Goal: Task Accomplishment & Management: Manage account settings

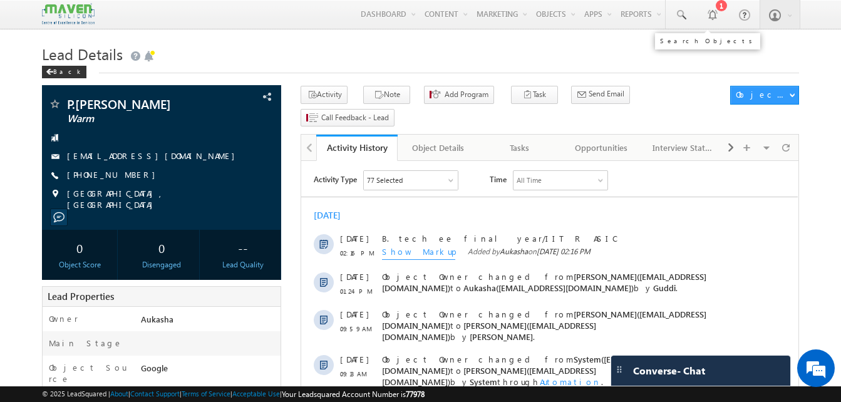
click at [686, 10] on span at bounding box center [680, 15] width 13 height 13
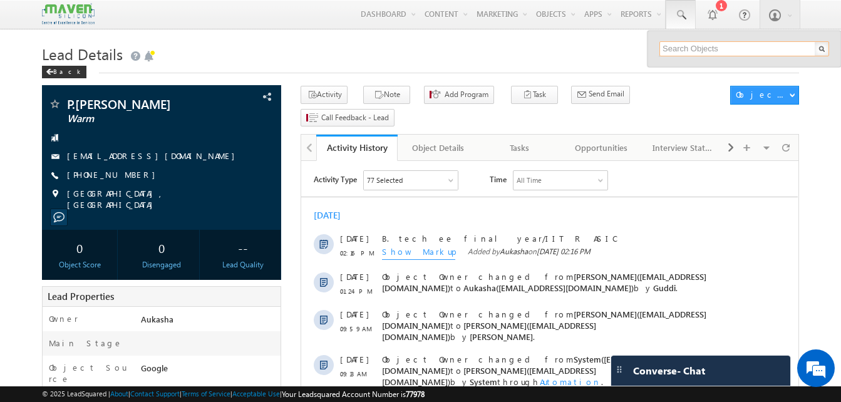
click at [707, 51] on input "text" at bounding box center [744, 48] width 170 height 15
paste input "7007577628"
type input "7007577628"
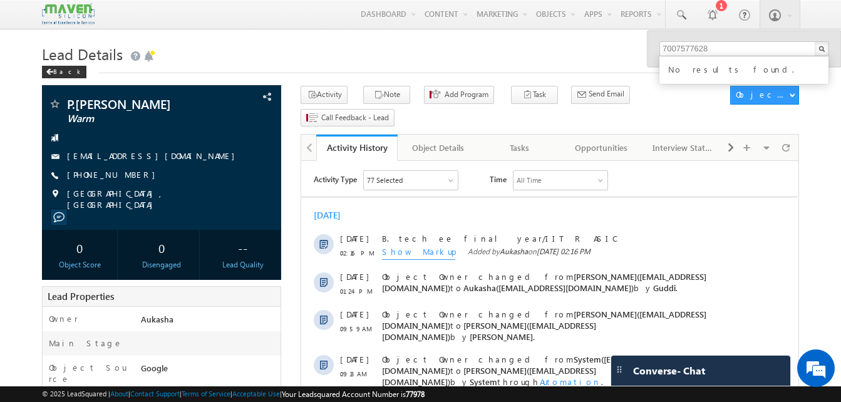
click at [544, 61] on h1 "Lead Details" at bounding box center [420, 53] width 757 height 24
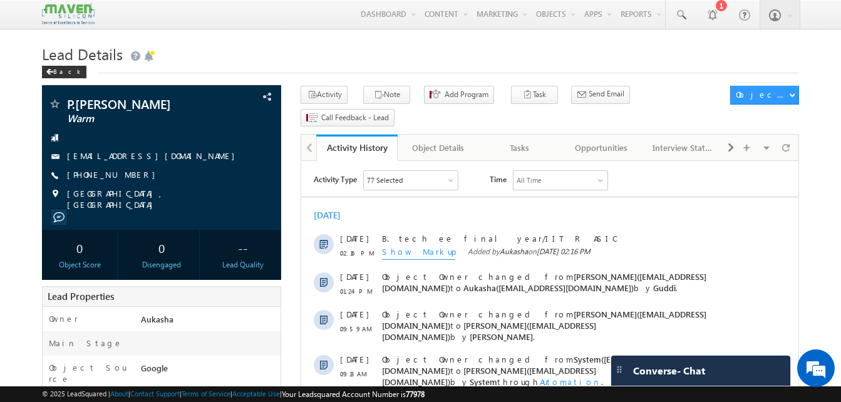
click at [326, 43] on h1 "Lead Details" at bounding box center [420, 53] width 757 height 24
click at [405, 43] on h1 "Lead Details" at bounding box center [420, 53] width 757 height 24
click at [128, 176] on div "+91-7013084842" at bounding box center [161, 175] width 227 height 13
copy div "+91-7013084842"
click at [377, 61] on h1 "Lead Details" at bounding box center [420, 53] width 757 height 24
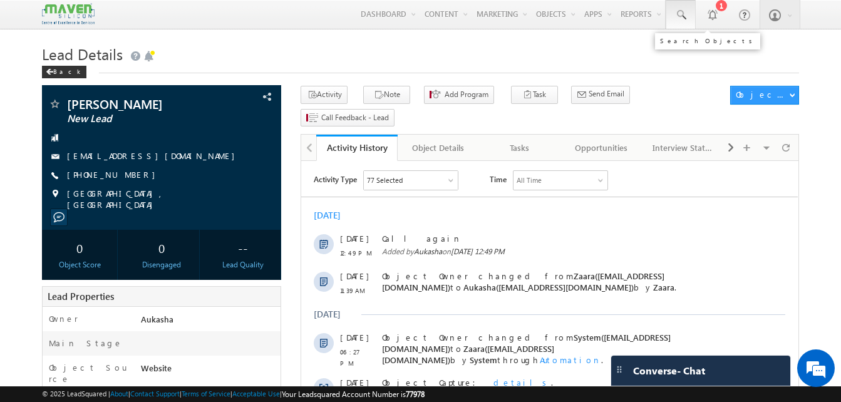
click at [687, 26] on link at bounding box center [680, 14] width 30 height 29
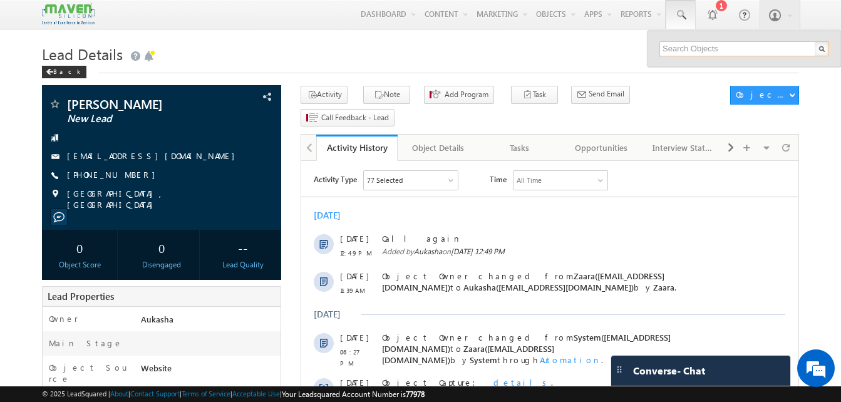
click at [708, 44] on input "text" at bounding box center [744, 48] width 170 height 15
paste input "7007577628"
type input "7007577628"
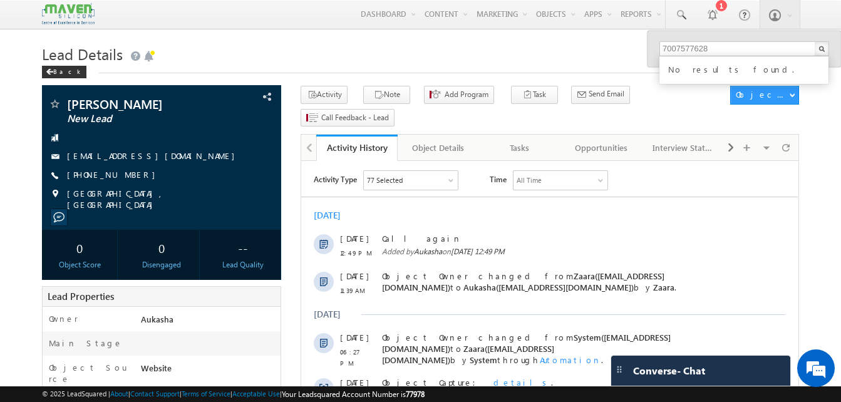
click at [506, 59] on h1 "Lead Details" at bounding box center [420, 53] width 757 height 24
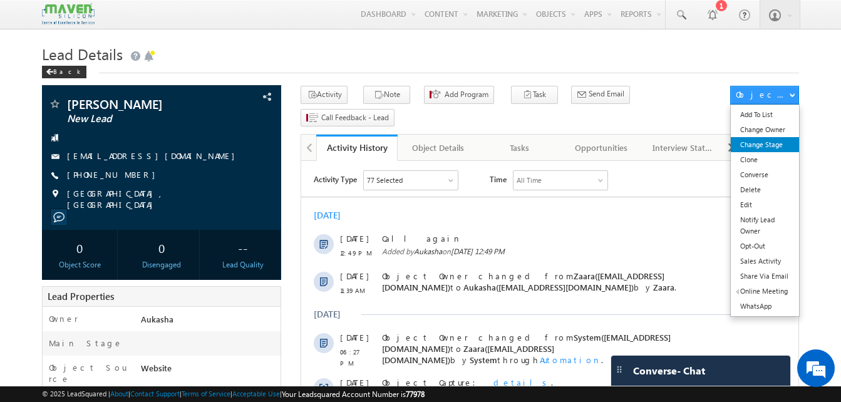
click at [774, 143] on link "Change Stage" at bounding box center [765, 144] width 68 height 15
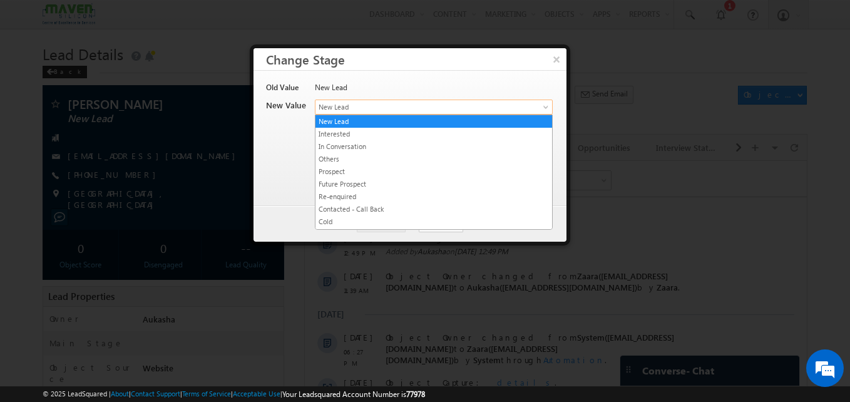
click at [418, 103] on span "New Lead" at bounding box center [413, 106] width 195 height 11
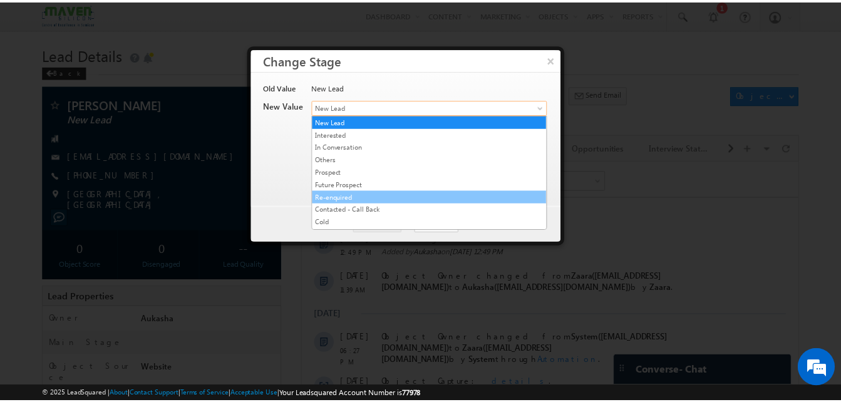
scroll to position [249, 0]
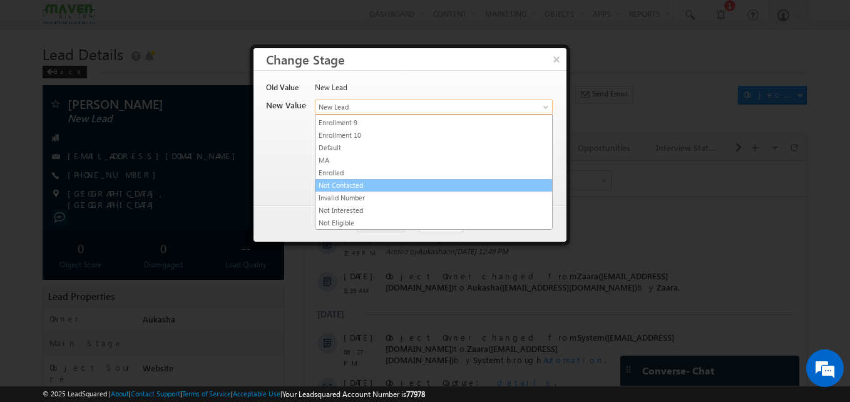
click at [372, 184] on link "Not Contacted" at bounding box center [434, 185] width 237 height 11
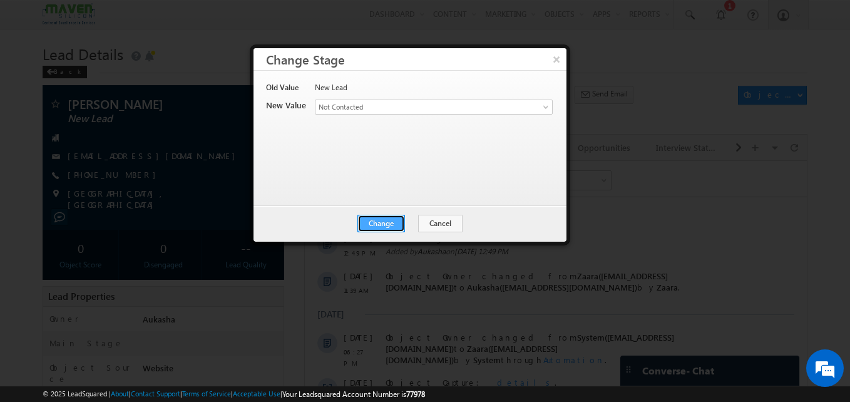
click at [383, 222] on button "Change" at bounding box center [381, 224] width 48 height 18
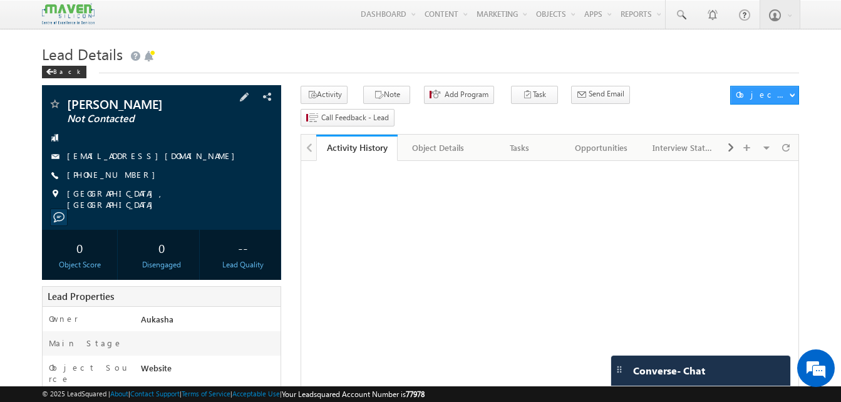
click at [128, 177] on div "+91-7330766686" at bounding box center [161, 175] width 227 height 13
copy div "+91-7330766686"
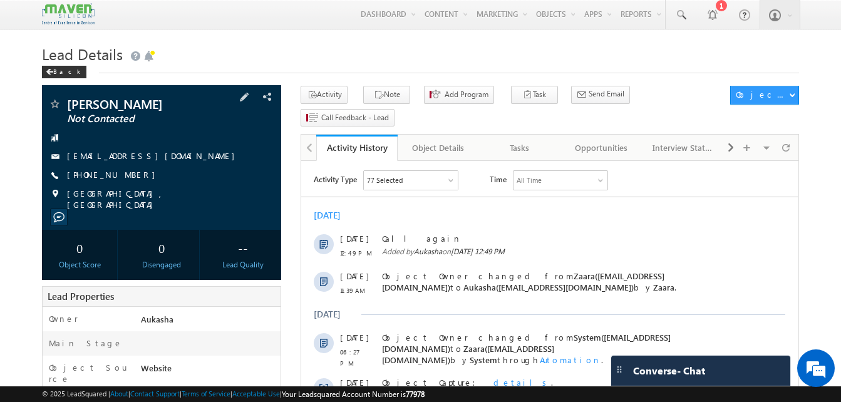
drag, startPoint x: 155, startPoint y: 103, endPoint x: 69, endPoint y: 107, distance: 85.9
click at [69, 107] on span "Joshitha Kalava" at bounding box center [140, 104] width 147 height 13
copy span "Joshitha Kalava"
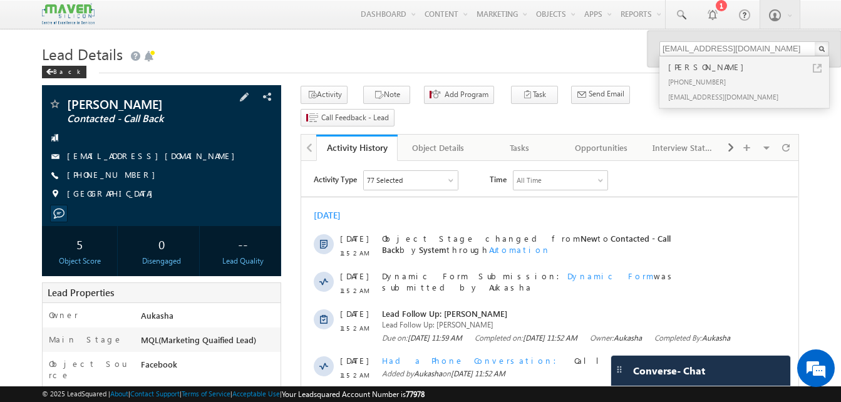
drag, startPoint x: 136, startPoint y: 173, endPoint x: 128, endPoint y: 175, distance: 7.6
click at [128, 175] on div "+91-7418091699" at bounding box center [161, 175] width 227 height 13
copy div "+91-7418091699"
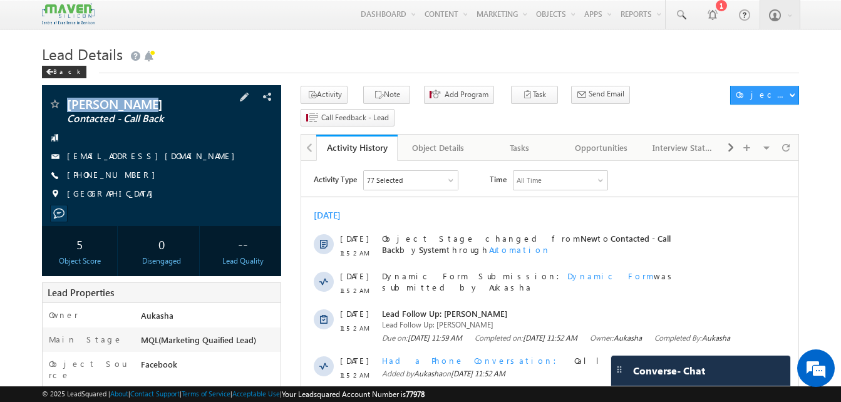
drag, startPoint x: 150, startPoint y: 99, endPoint x: 68, endPoint y: 96, distance: 82.7
click at [68, 96] on div "nikitha mira Contacted - Call Back nikithamira910@gmail.com" at bounding box center [161, 155] width 239 height 141
copy div "nikitha mira"
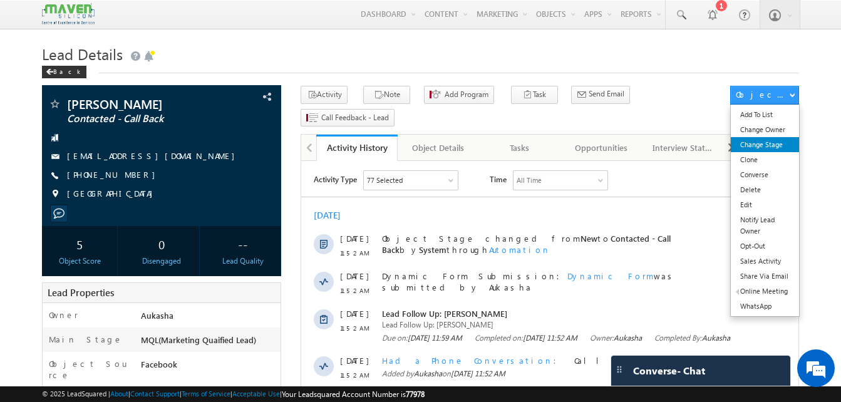
click at [771, 151] on link "Change Stage" at bounding box center [765, 144] width 68 height 15
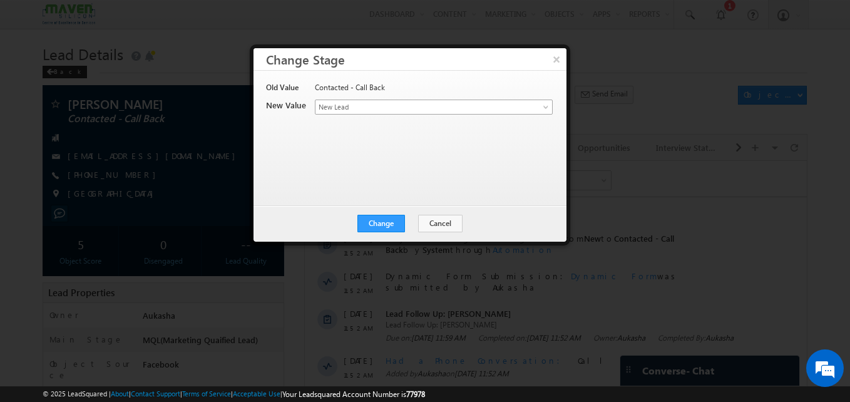
click at [471, 107] on span "New Lead" at bounding box center [413, 106] width 195 height 11
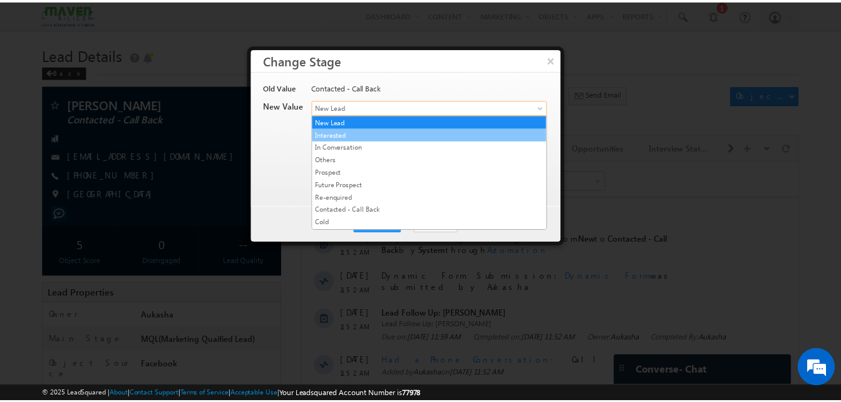
scroll to position [249, 0]
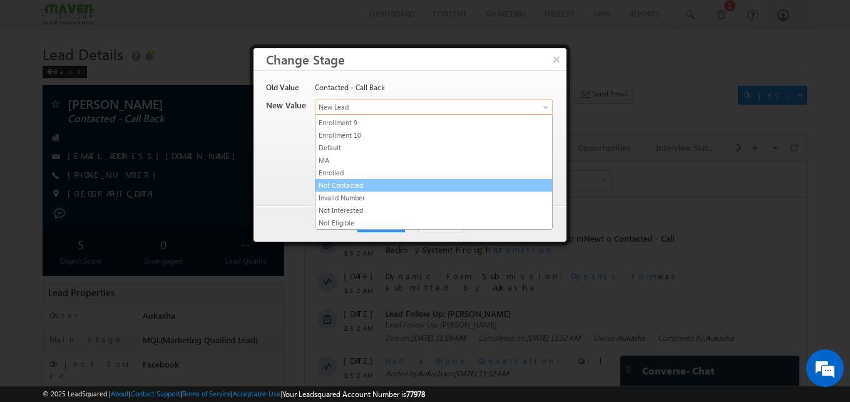
click at [355, 191] on li "Not Contacted" at bounding box center [434, 185] width 237 height 13
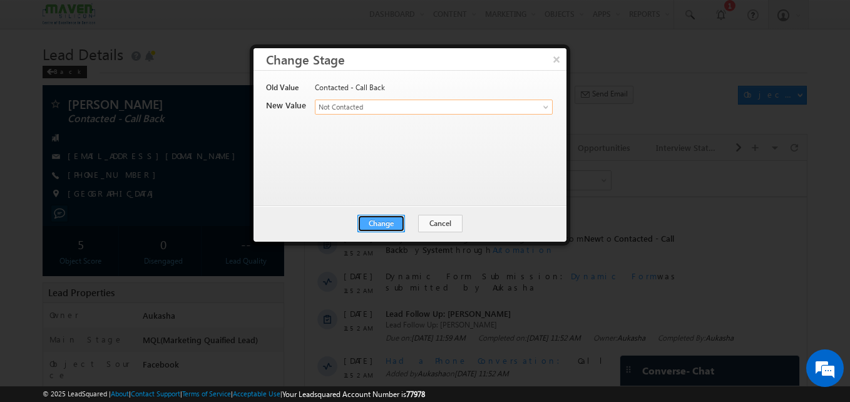
click at [398, 220] on button "Change" at bounding box center [381, 224] width 48 height 18
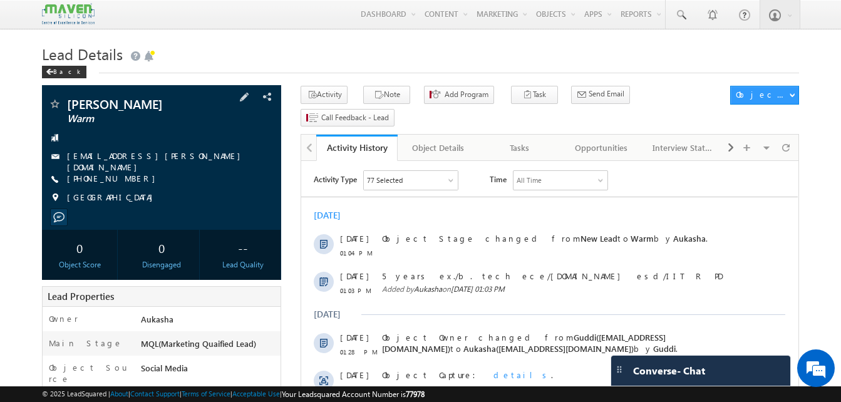
drag, startPoint x: 134, startPoint y: 177, endPoint x: 128, endPoint y: 177, distance: 6.3
click at [128, 177] on div "[PHONE_NUMBER]" at bounding box center [161, 179] width 227 height 13
copy div "[PHONE_NUMBER]"
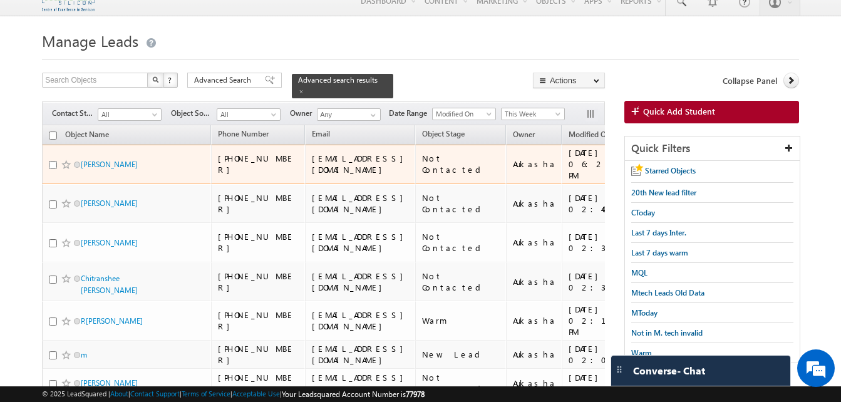
scroll to position [13, 0]
